Goal: Check status: Check status

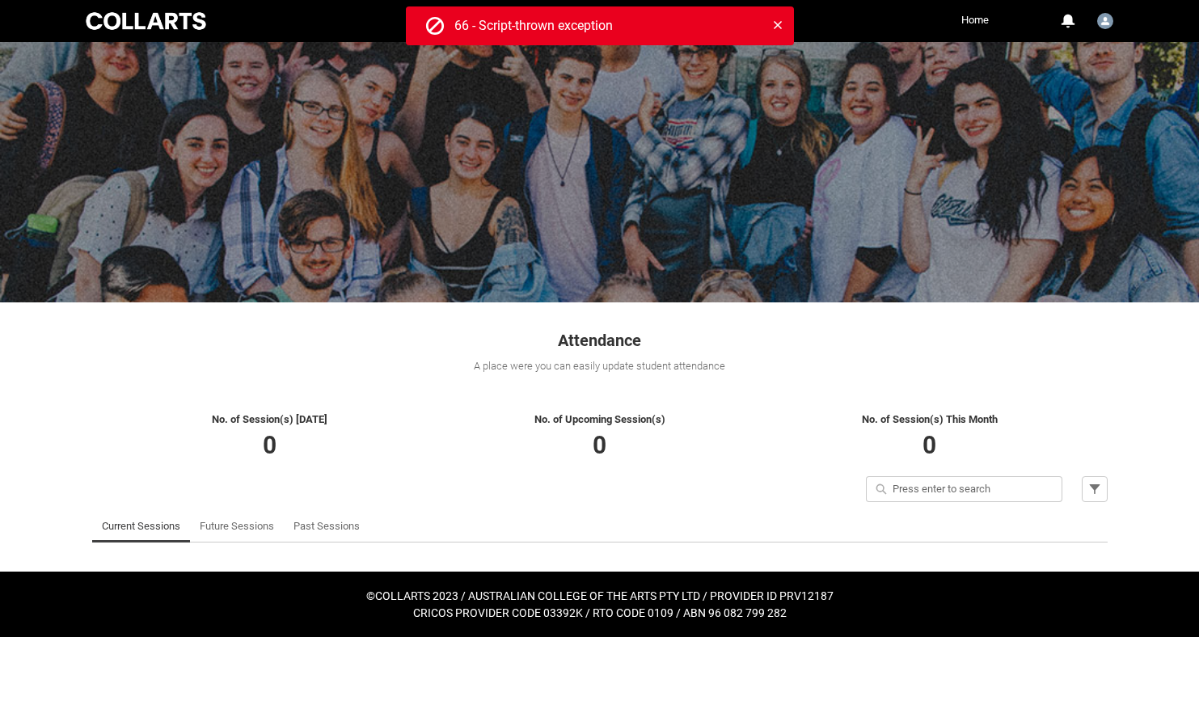
click at [141, 531] on link "Current Sessions" at bounding box center [141, 526] width 78 height 32
click at [309, 523] on link "Past Sessions" at bounding box center [326, 526] width 66 height 32
click at [780, 27] on icon at bounding box center [777, 24] width 11 height 11
